Goal: Information Seeking & Learning: Learn about a topic

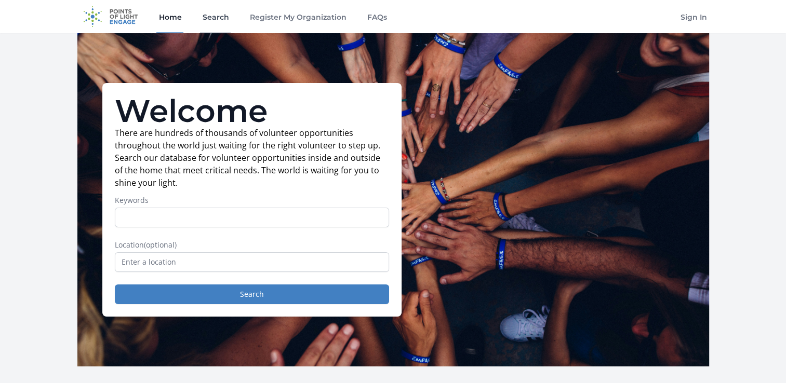
click at [210, 21] on link "Search" at bounding box center [215, 16] width 31 height 33
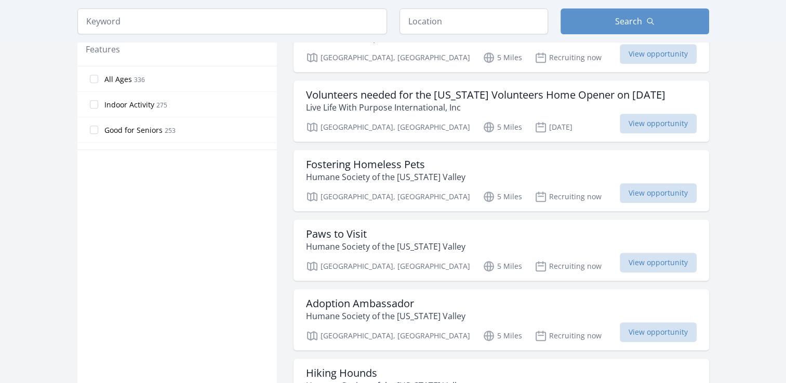
scroll to position [623, 0]
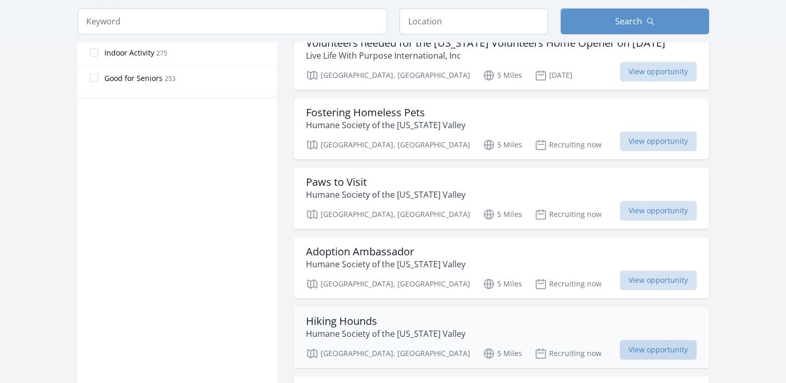
click at [640, 350] on span "View opportunity" at bounding box center [658, 350] width 77 height 20
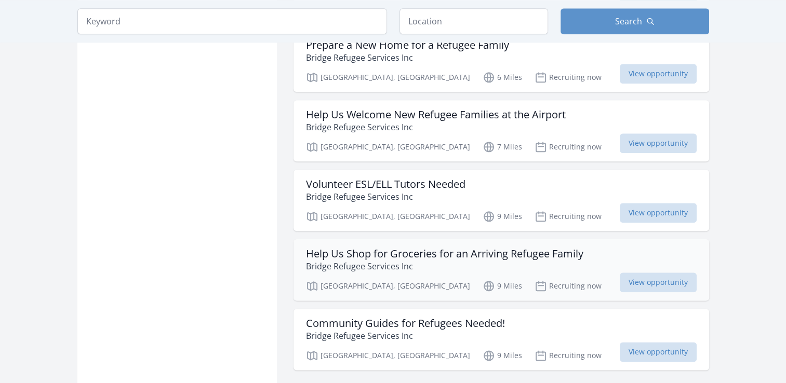
scroll to position [1194, 0]
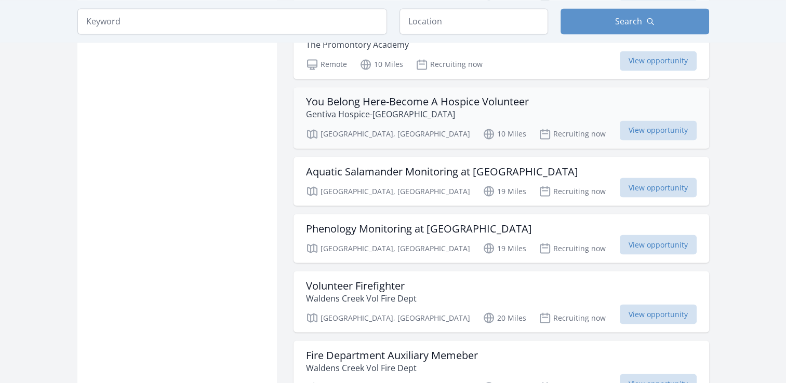
scroll to position [1818, 0]
click at [638, 185] on span "View opportunity" at bounding box center [658, 187] width 77 height 20
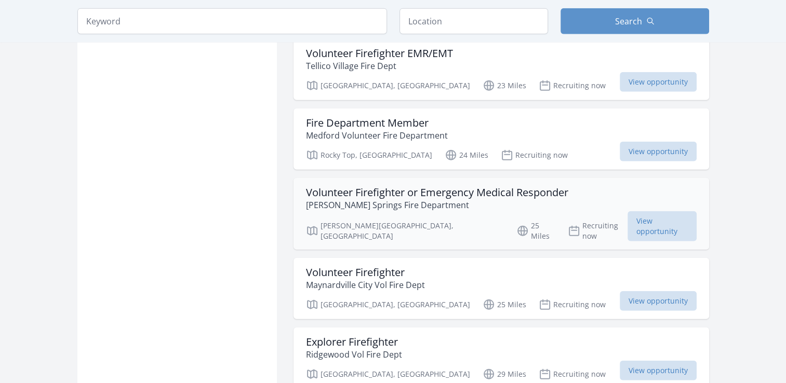
scroll to position [2545, 0]
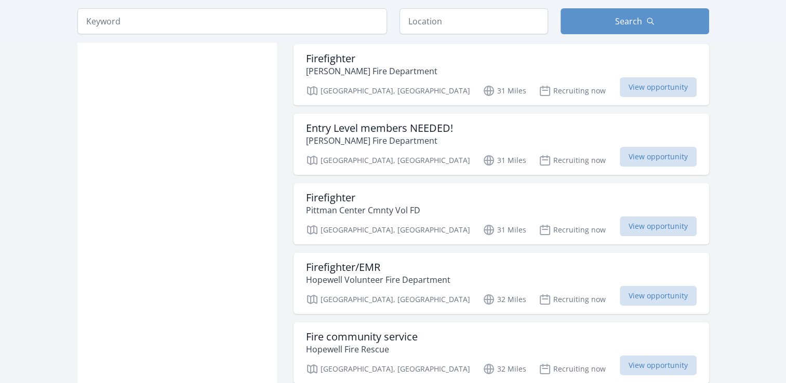
scroll to position [3531, 0]
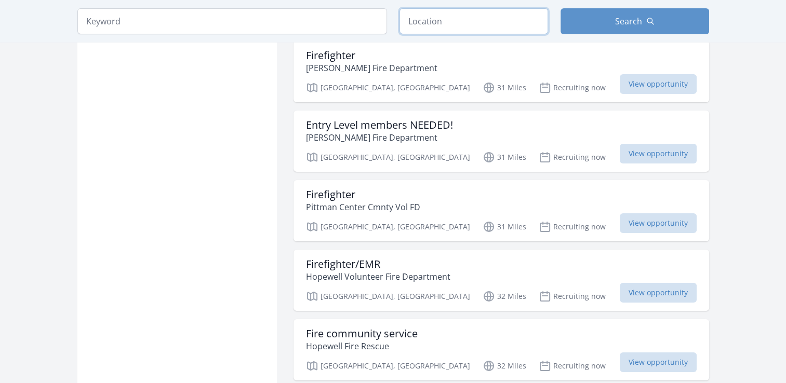
click at [474, 25] on input "text" at bounding box center [473, 21] width 149 height 26
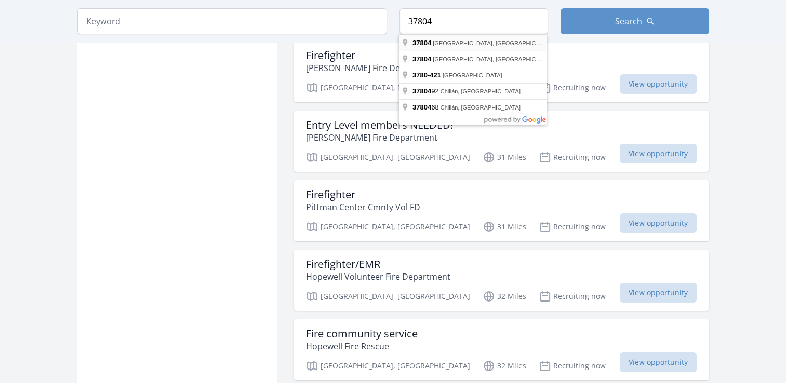
type input "Maryville, TN 37804, USA"
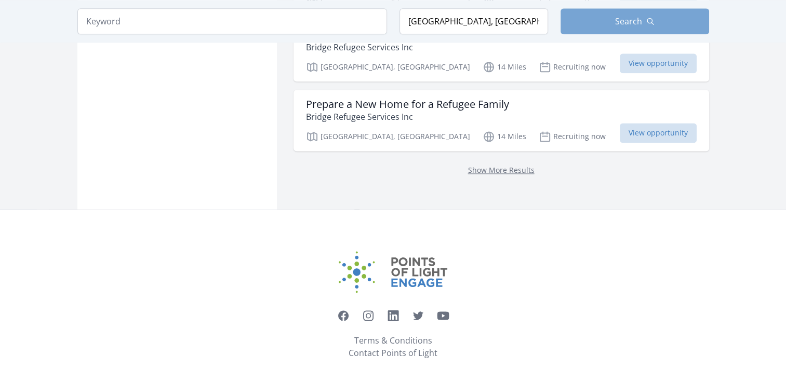
scroll to position [2760, 0]
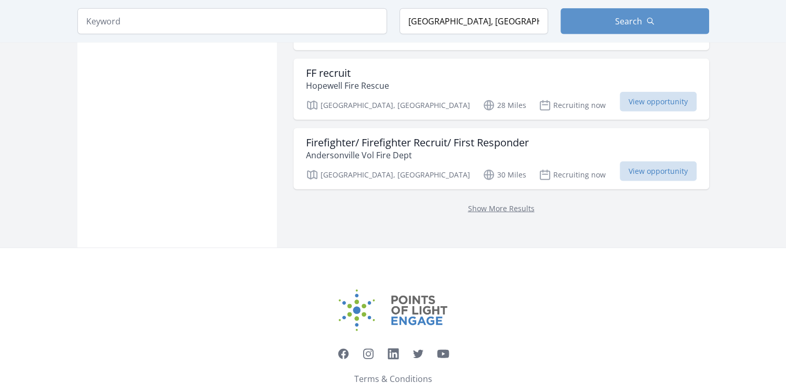
scroll to position [2708, 0]
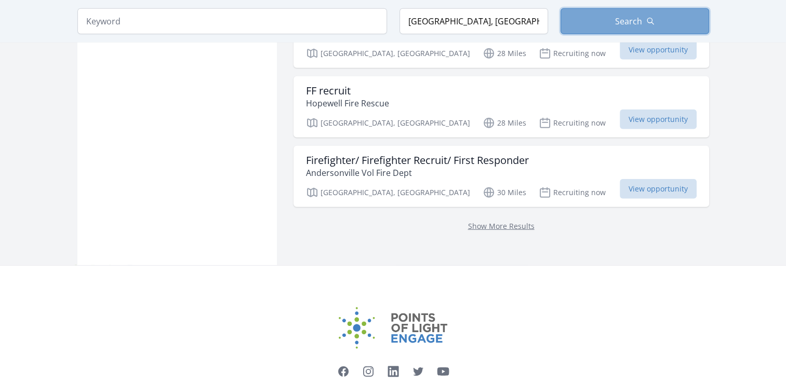
click at [605, 26] on button "Search" at bounding box center [634, 21] width 149 height 26
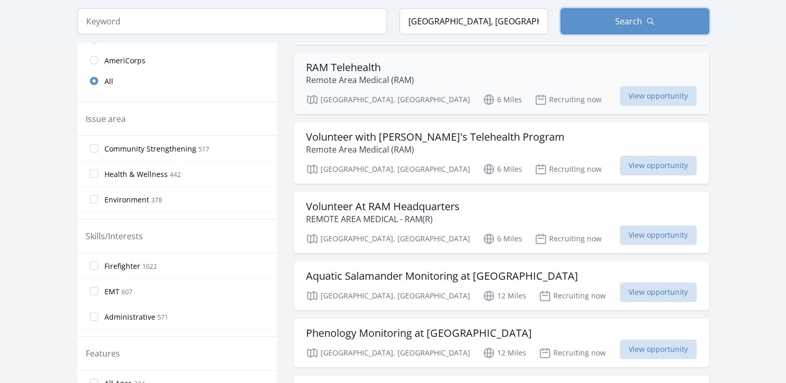
scroll to position [364, 0]
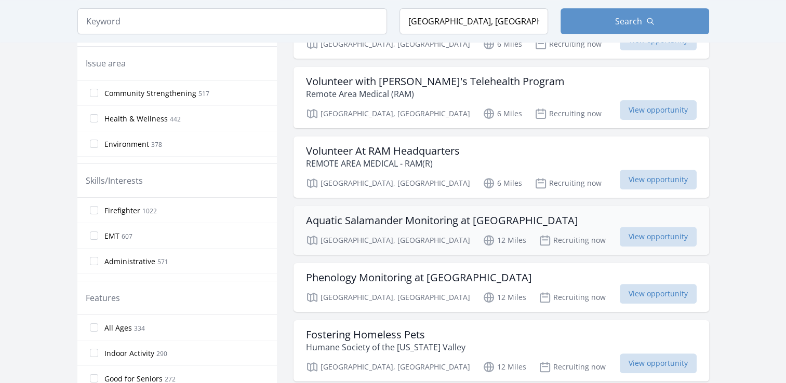
click at [408, 222] on h3 "Aquatic Salamander Monitoring at [GEOGRAPHIC_DATA]" at bounding box center [442, 220] width 272 height 12
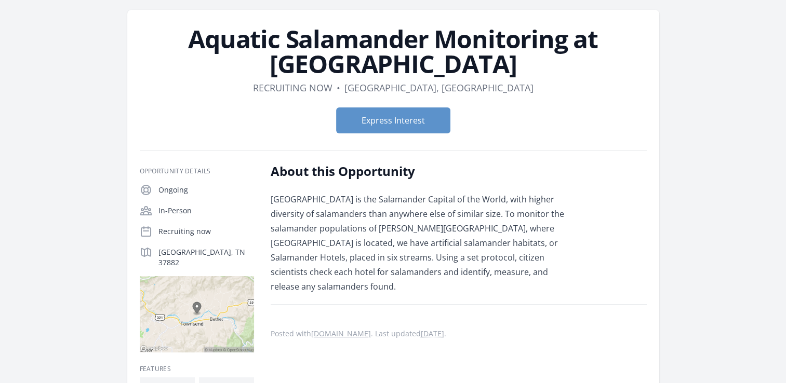
scroll to position [52, 0]
